Goal: Find contact information: Find contact information

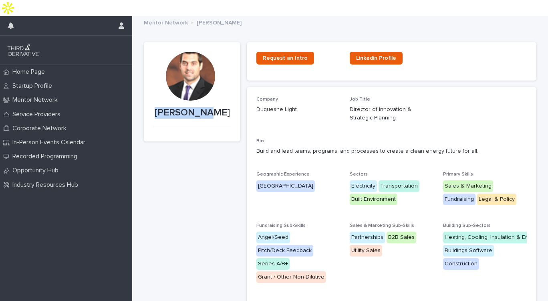
drag, startPoint x: 216, startPoint y: 97, endPoint x: 172, endPoint y: 89, distance: 44.7
click at [172, 89] on section "Josh Gould" at bounding box center [192, 91] width 97 height 99
copy section "Josh Gould"
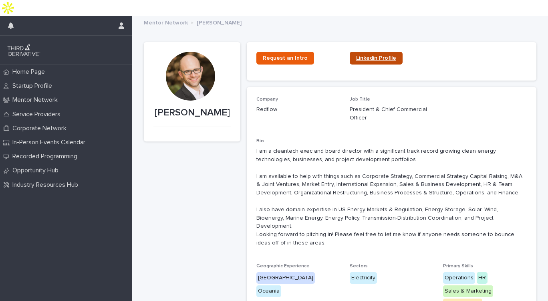
click at [365, 55] on span "Linkedin Profile" at bounding box center [376, 58] width 40 height 6
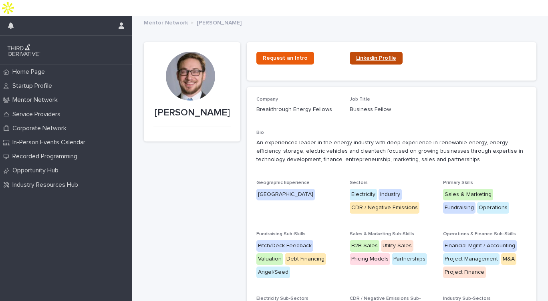
click at [374, 55] on span "Linkedin Profile" at bounding box center [376, 58] width 40 height 6
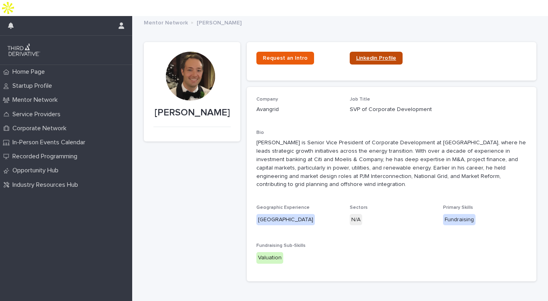
click at [371, 52] on link "Linkedin Profile" at bounding box center [376, 58] width 53 height 13
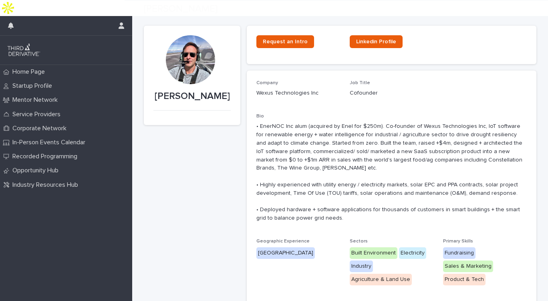
scroll to position [18, 0]
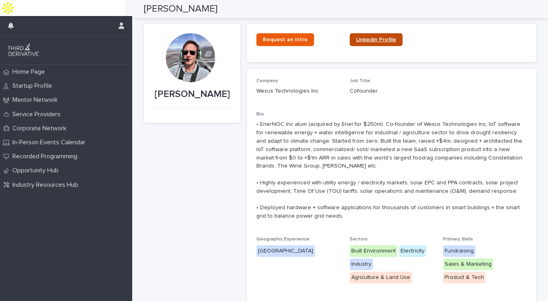
click at [364, 33] on link "Linkedin Profile" at bounding box center [376, 39] width 53 height 13
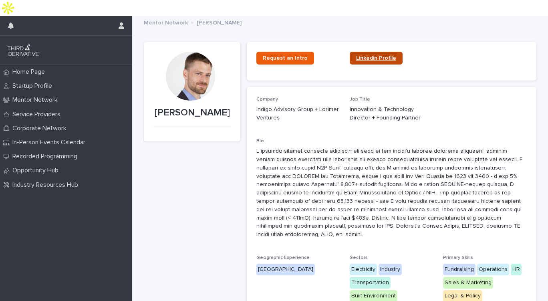
click at [362, 55] on span "Linkedin Profile" at bounding box center [376, 58] width 40 height 6
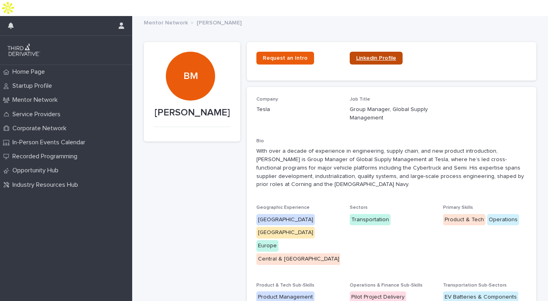
click at [356, 55] on span "Linkedin Profile" at bounding box center [376, 58] width 40 height 6
